Goal: Information Seeking & Learning: Learn about a topic

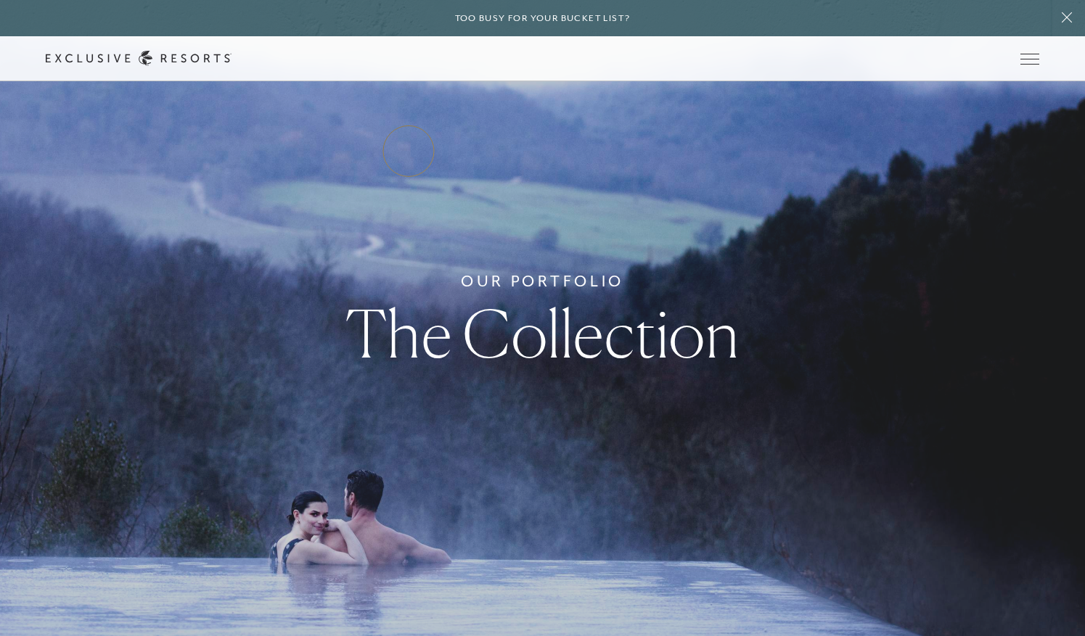
click at [0, 0] on link "Residence Collection" at bounding box center [0, 0] width 0 height 0
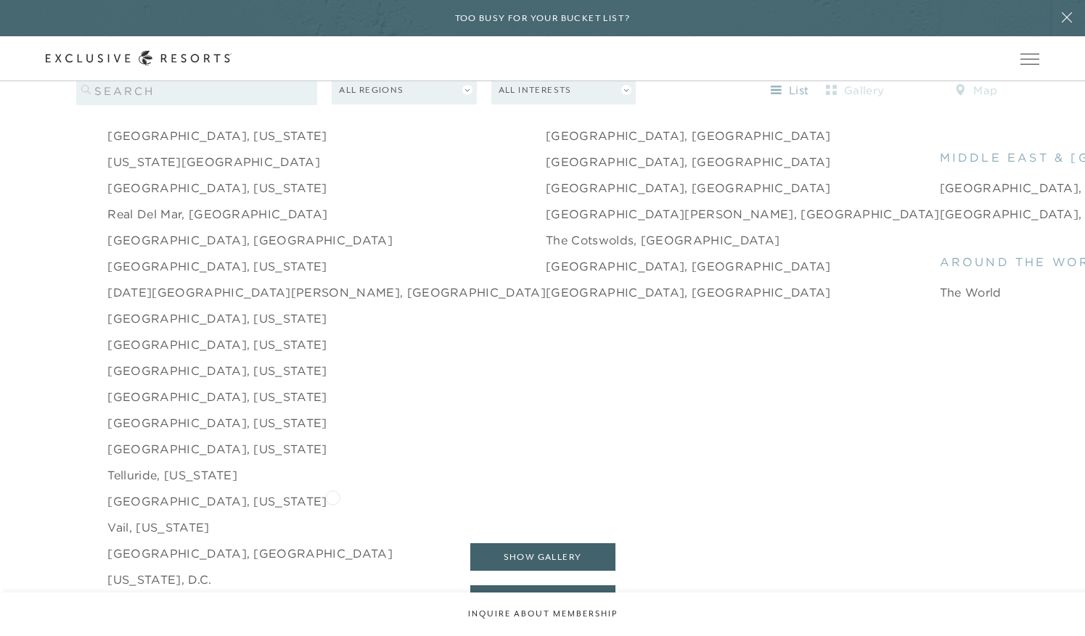
scroll to position [2237, 0]
click at [183, 364] on link "[GEOGRAPHIC_DATA], [US_STATE]" at bounding box center [216, 372] width 219 height 17
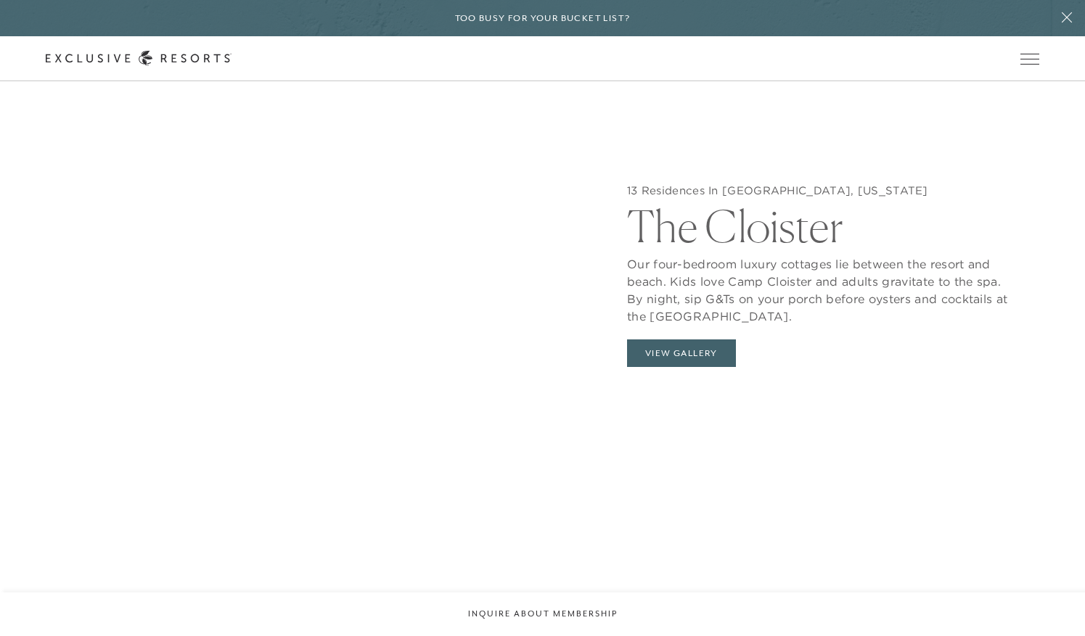
scroll to position [1528, 0]
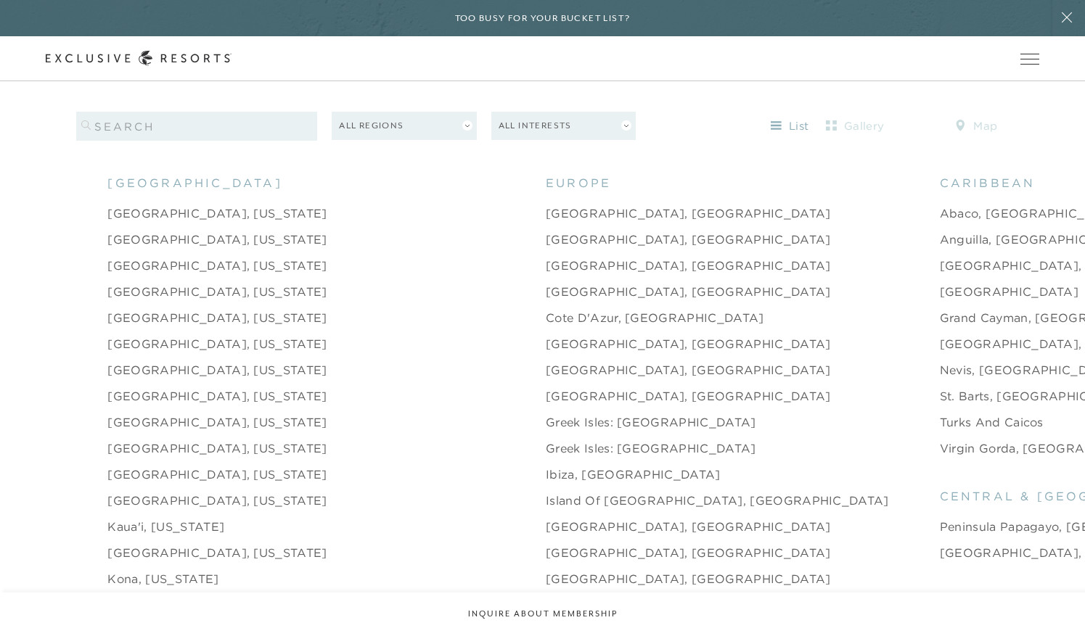
scroll to position [1503, 0]
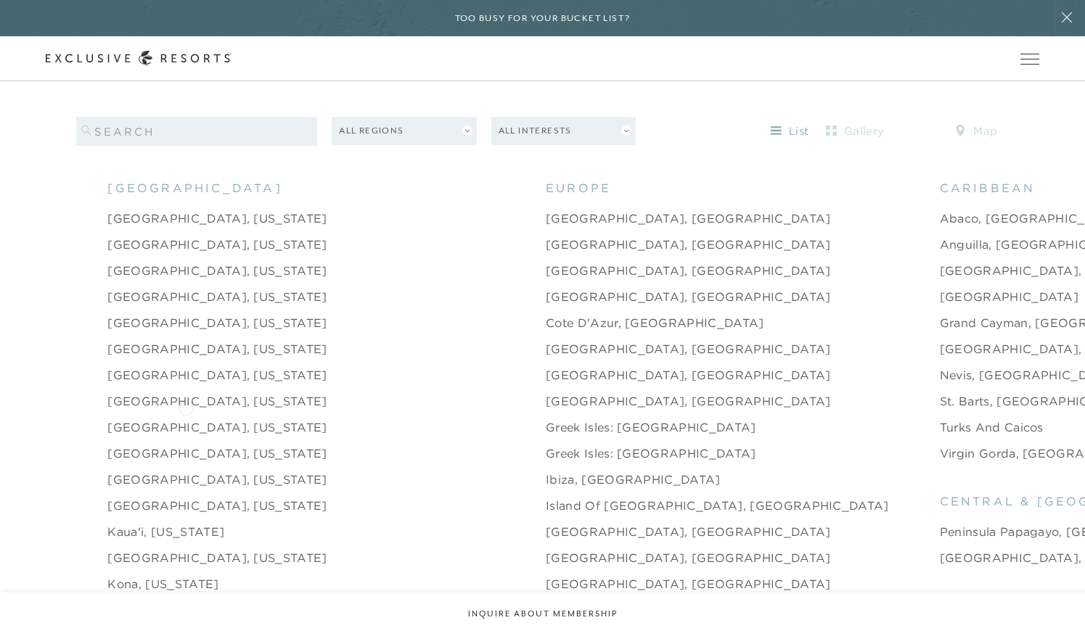
click at [186, 419] on link "[GEOGRAPHIC_DATA], [US_STATE]" at bounding box center [216, 427] width 219 height 17
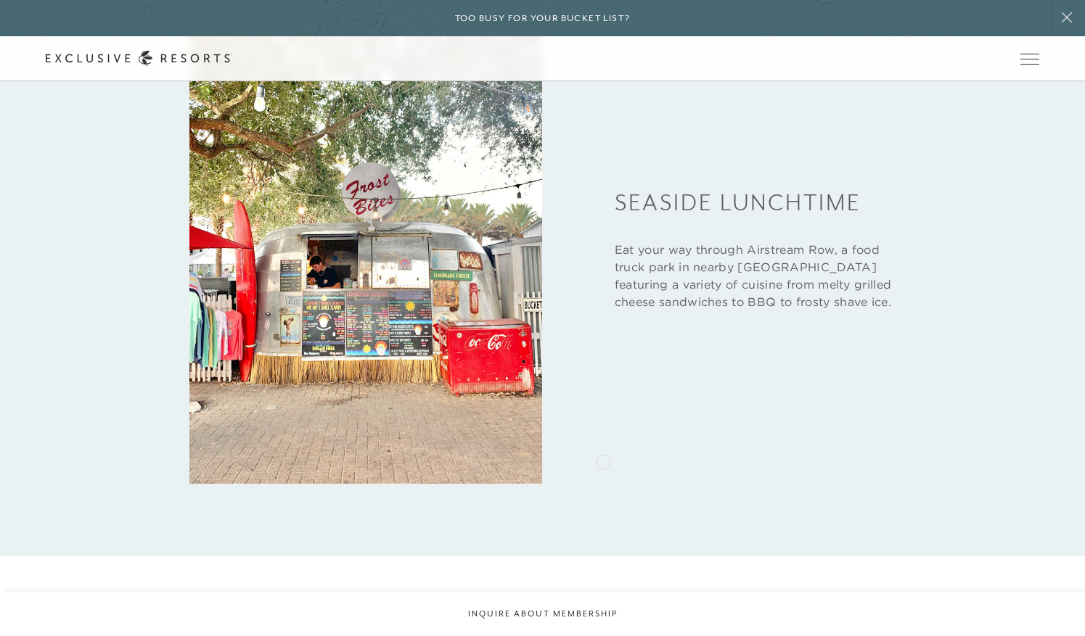
scroll to position [3612, 0]
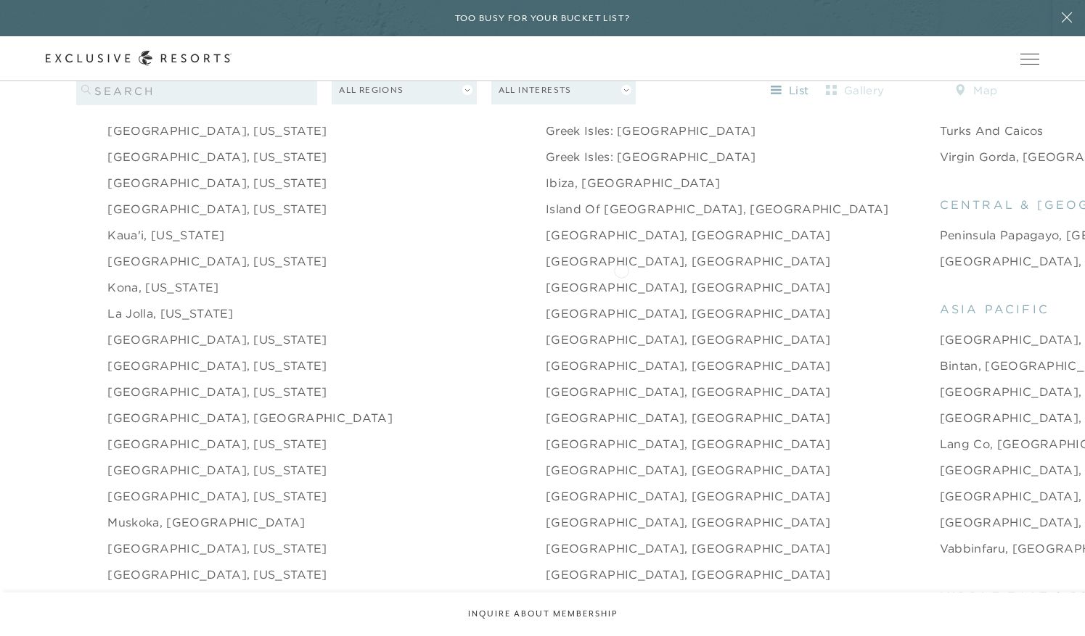
scroll to position [1805, 0]
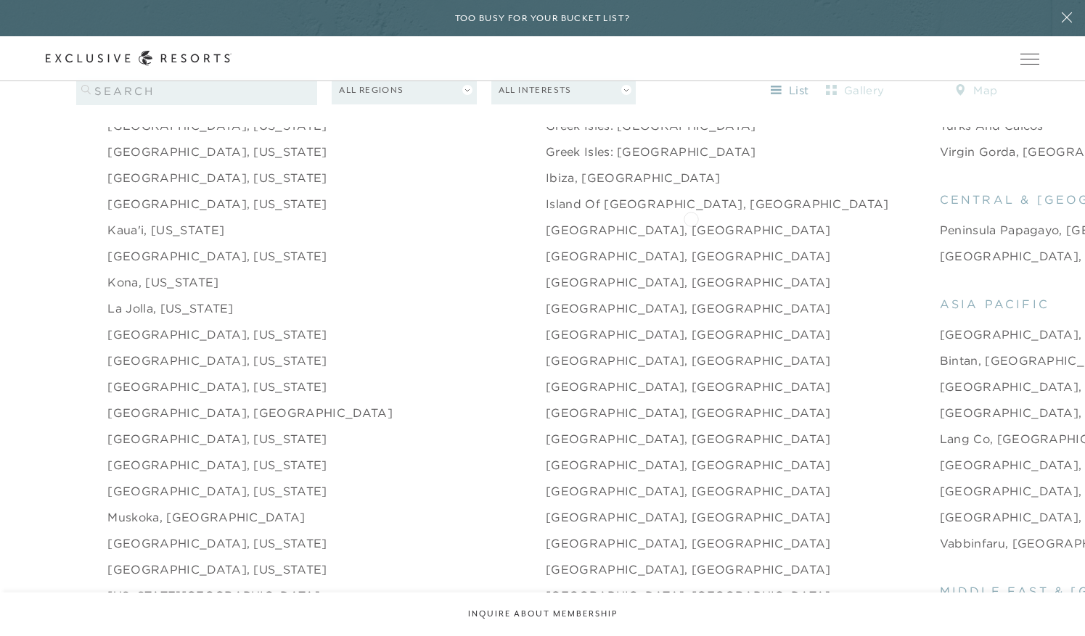
click at [940, 221] on link "Peninsula Papagayo, [GEOGRAPHIC_DATA]" at bounding box center [1073, 229] width 266 height 17
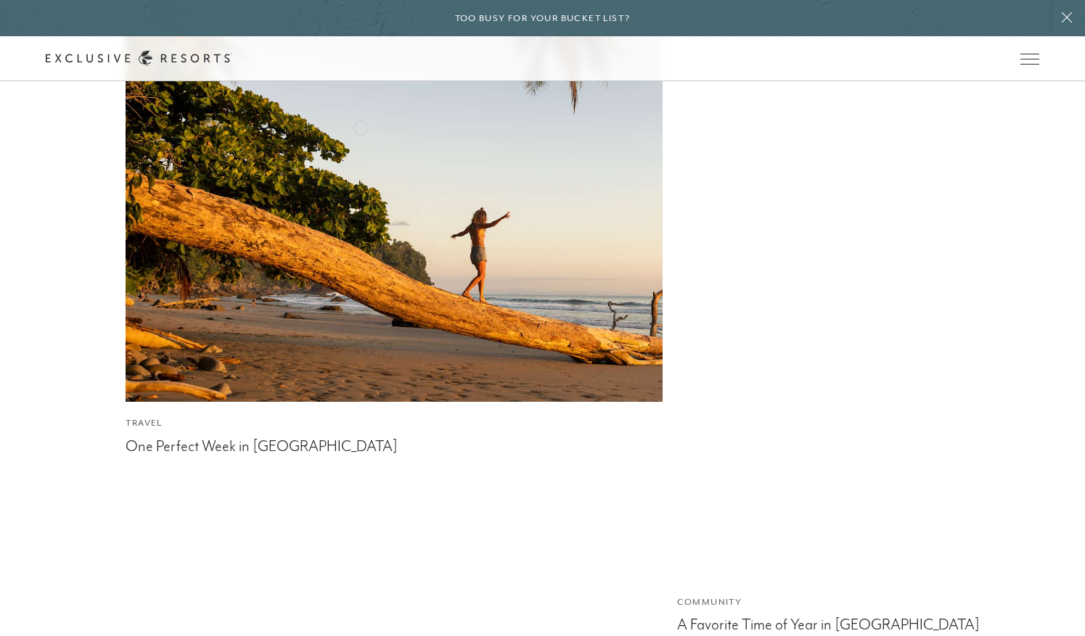
scroll to position [4003, 0]
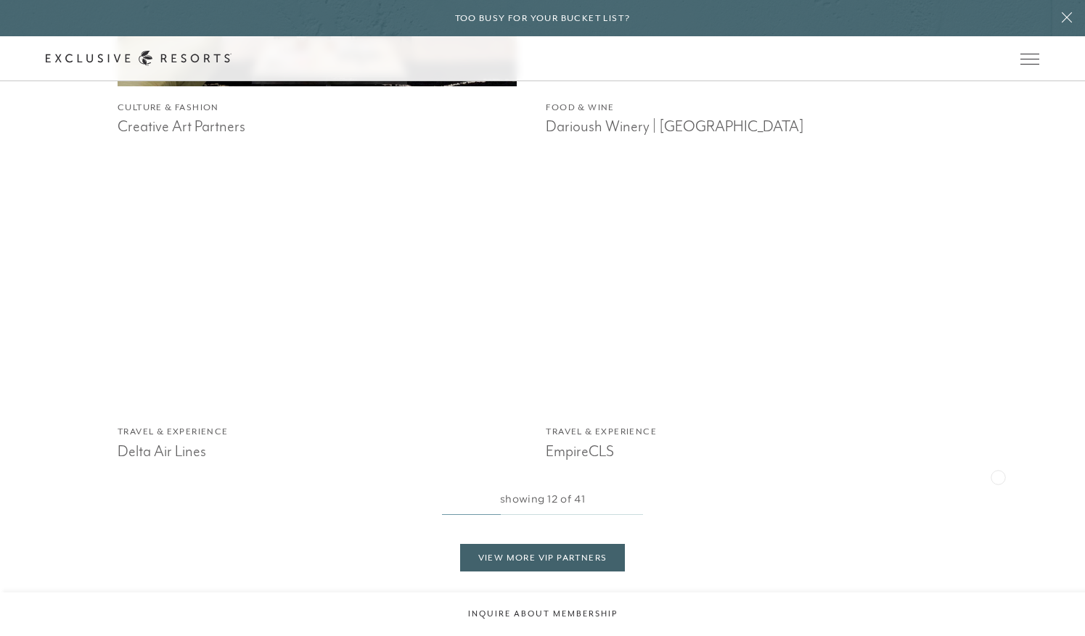
scroll to position [2980, 0]
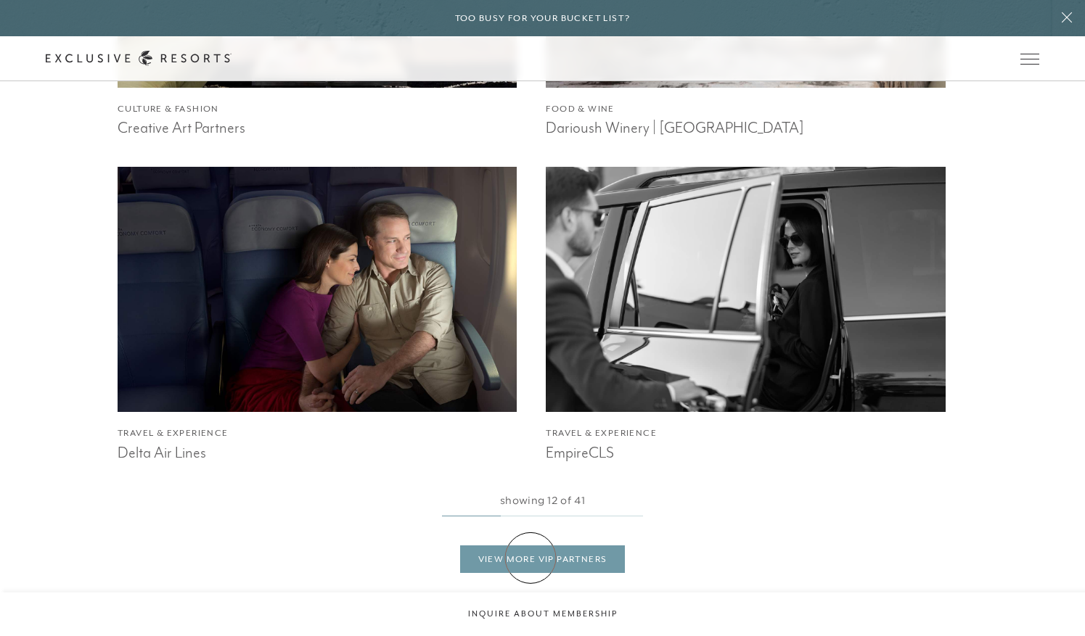
click at [530, 558] on link "View More VIP Partners" at bounding box center [542, 560] width 165 height 28
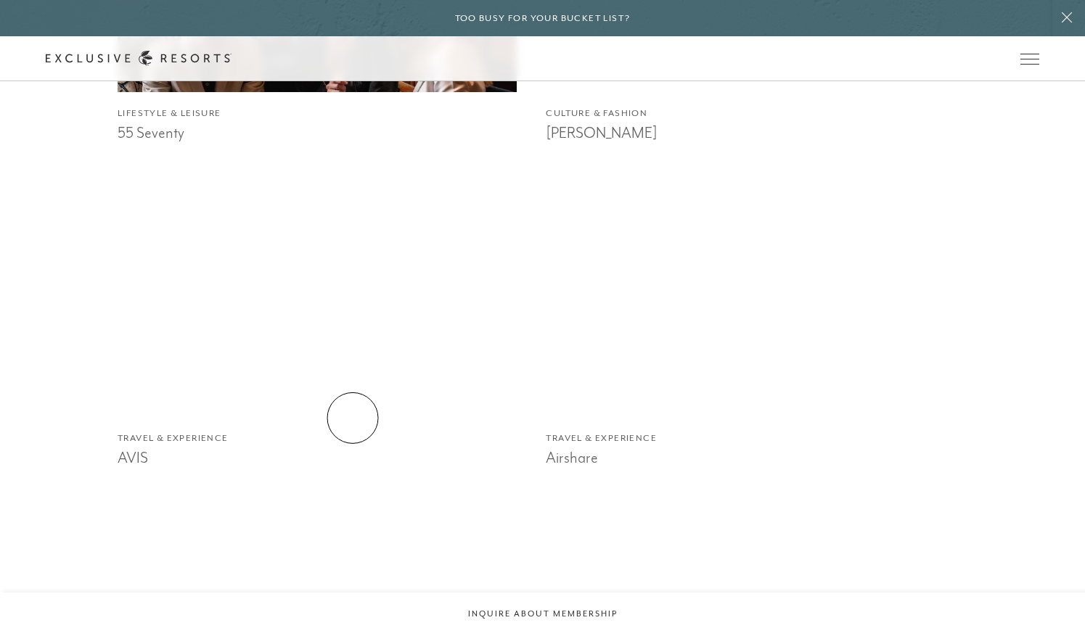
scroll to position [1676, 0]
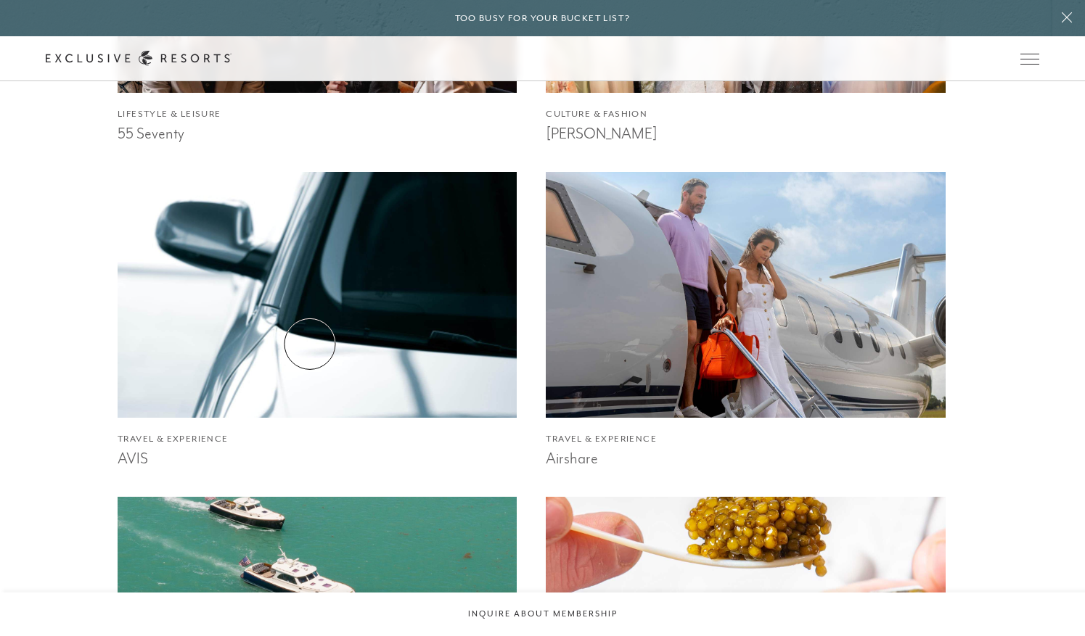
click at [310, 344] on img at bounding box center [317, 295] width 439 height 270
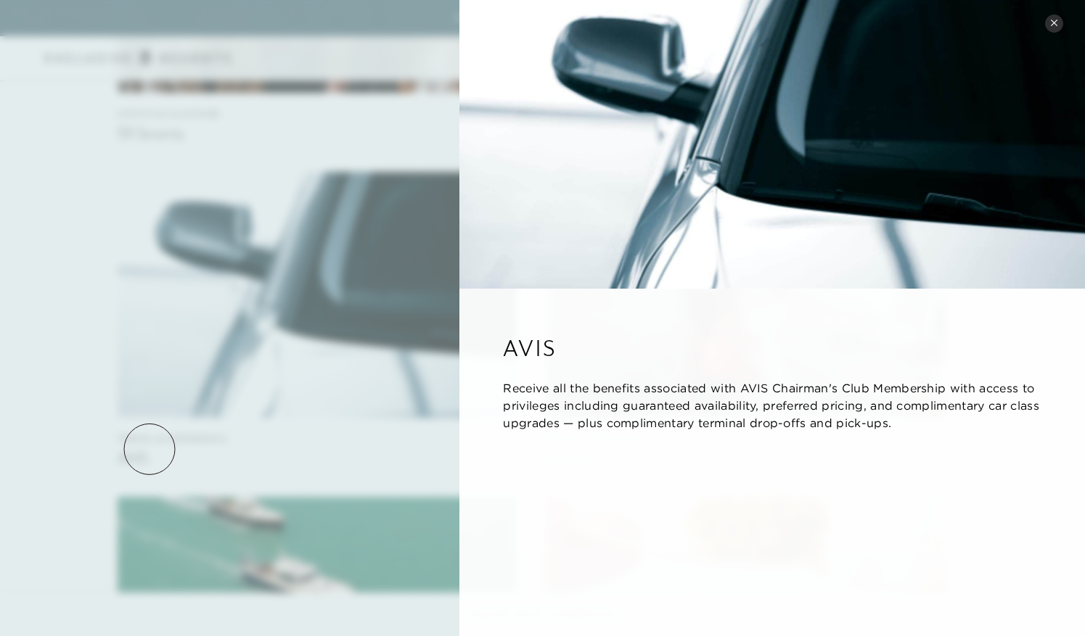
click at [149, 449] on div at bounding box center [542, 318] width 1085 height 636
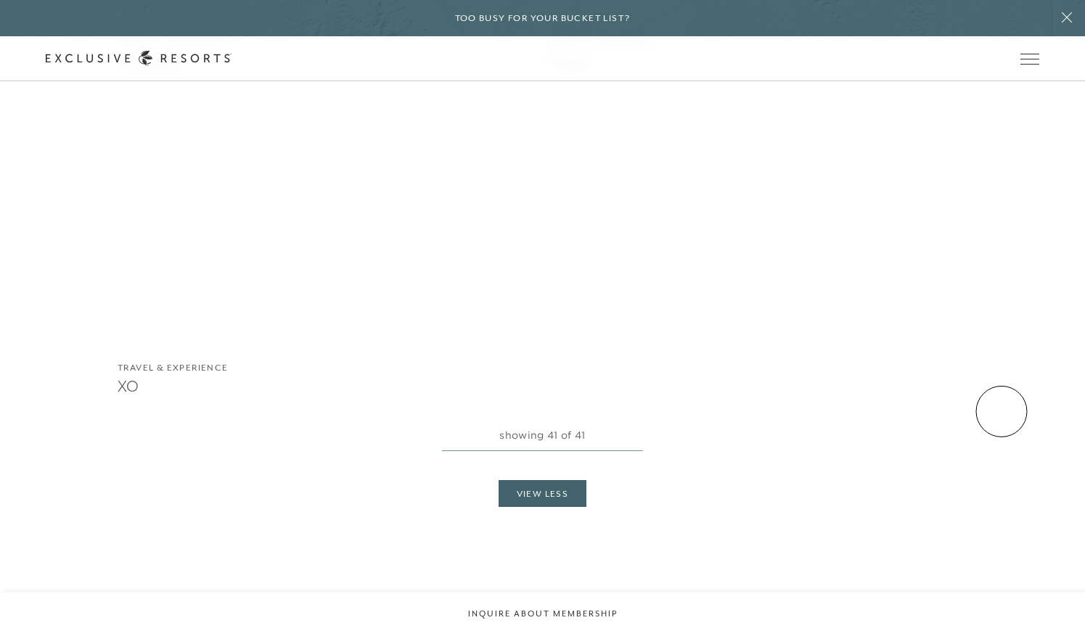
scroll to position [7915, 0]
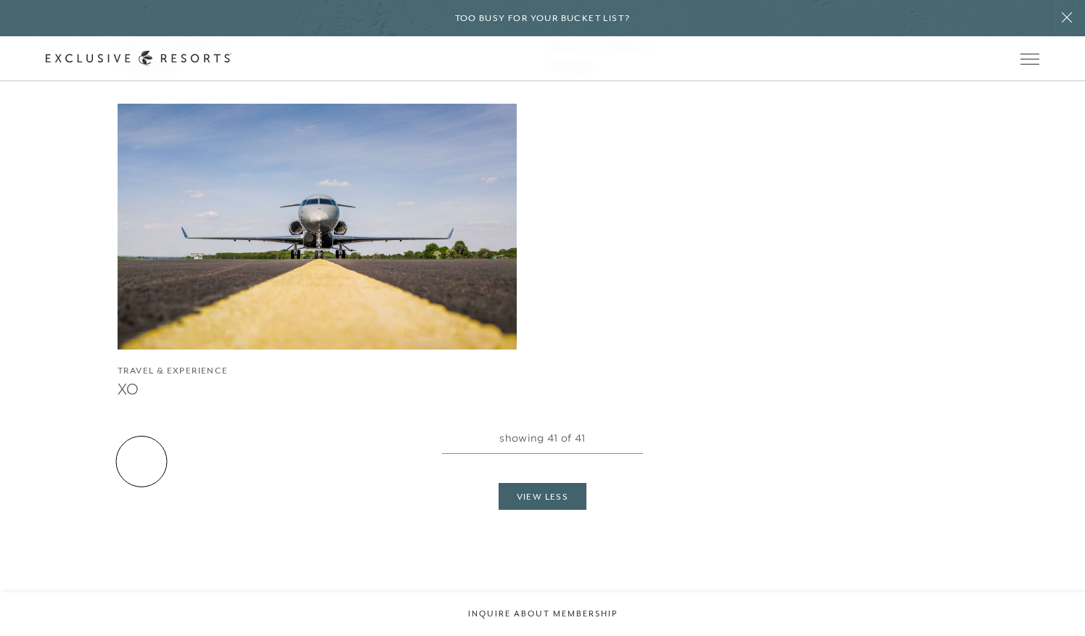
click at [142, 462] on div "View Less" at bounding box center [543, 482] width 850 height 57
click at [0, 0] on link "Residence Collection" at bounding box center [0, 0] width 0 height 0
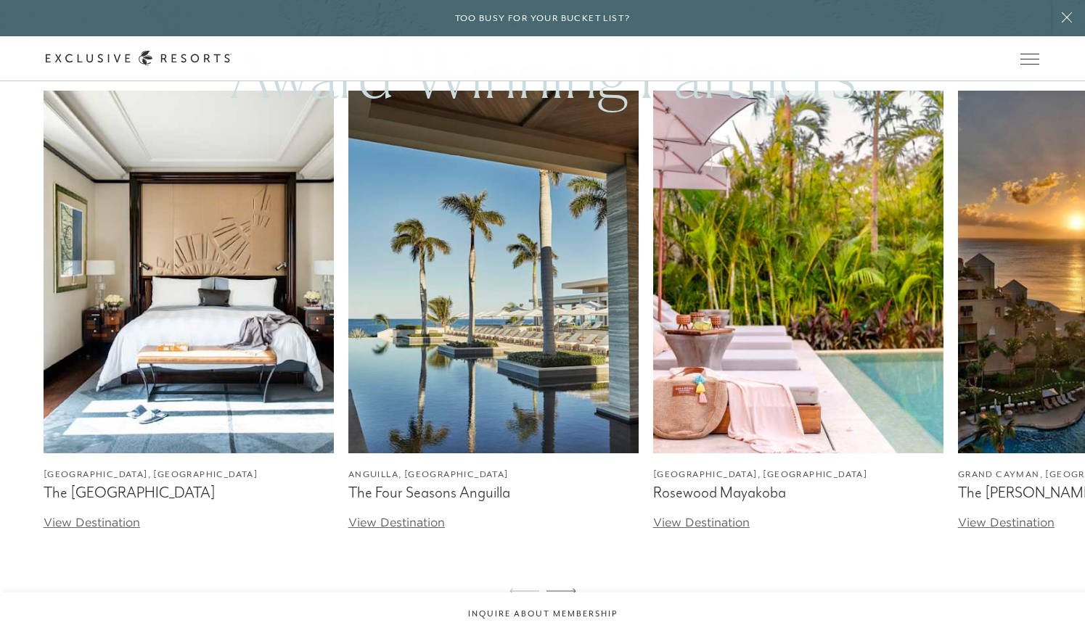
scroll to position [2171, 0]
